Goal: Find contact information: Find contact information

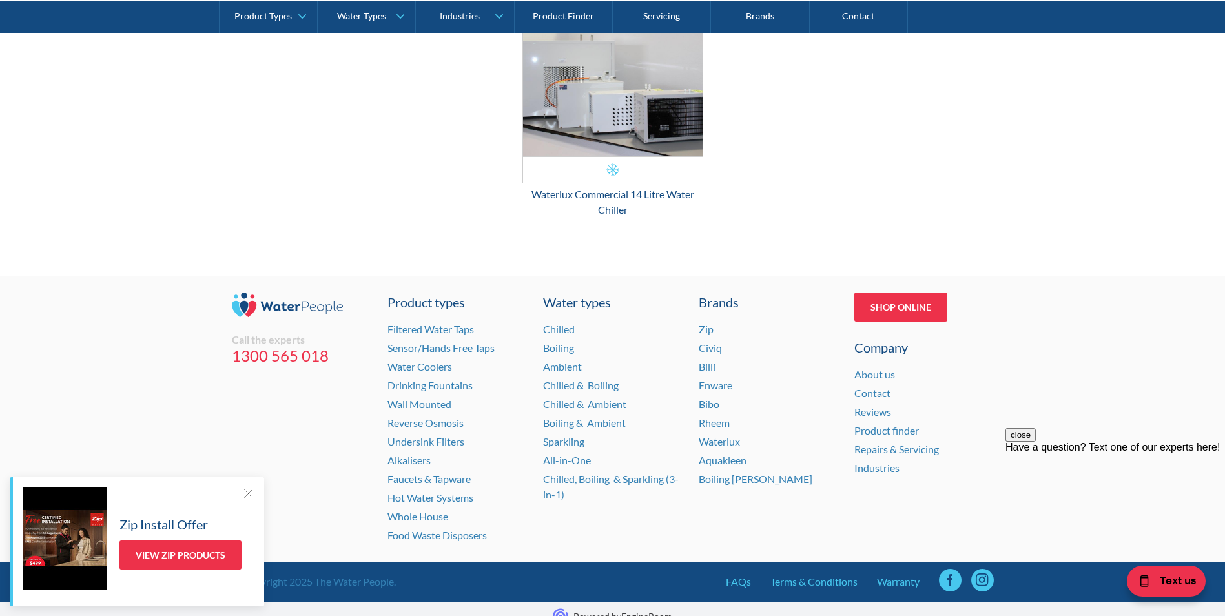
scroll to position [2624, 0]
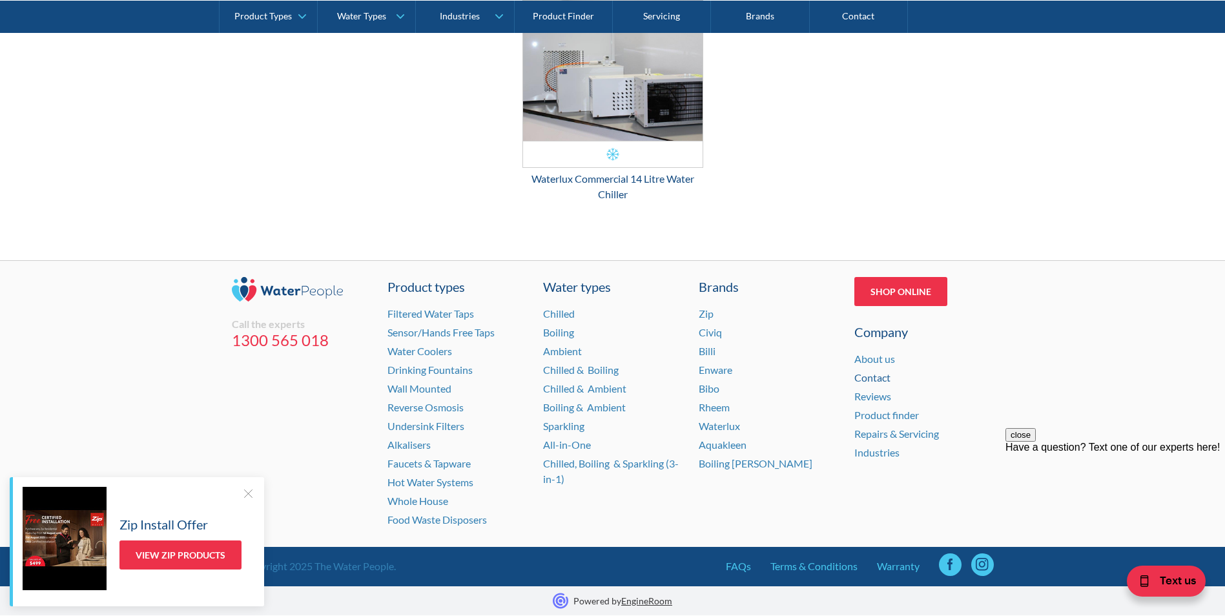
click at [879, 379] on link "Contact" at bounding box center [873, 377] width 36 height 12
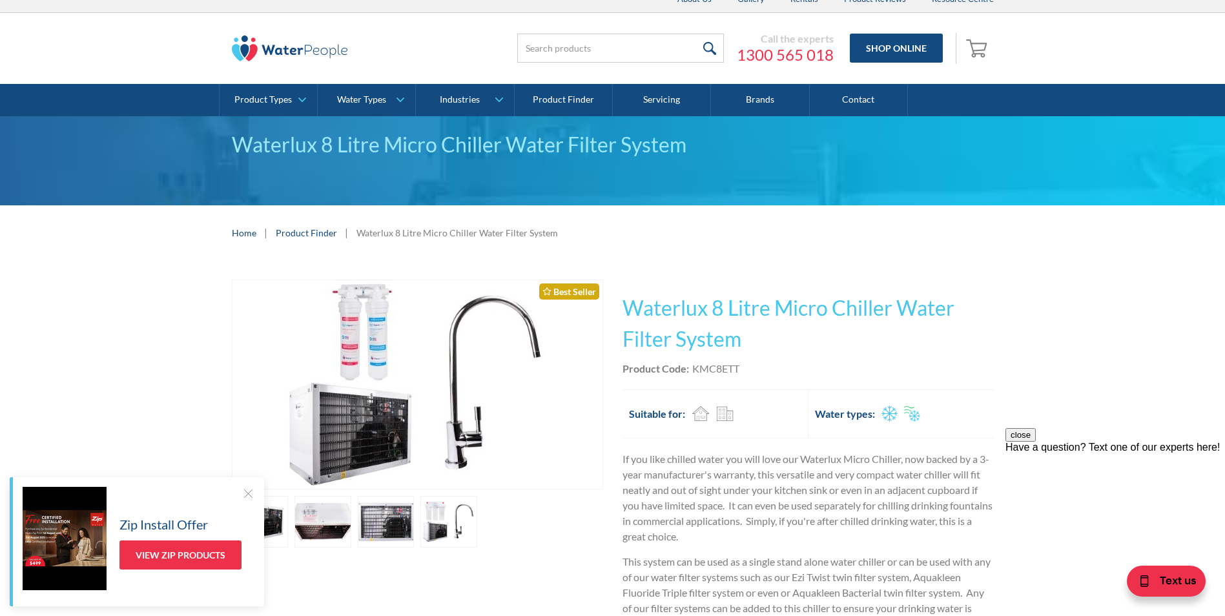
scroll to position [0, 0]
